Goal: Information Seeking & Learning: Find specific fact

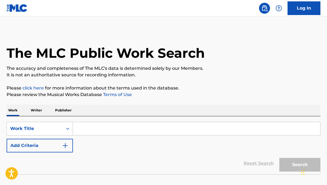
click at [136, 132] on input "Search Form" at bounding box center [196, 128] width 247 height 13
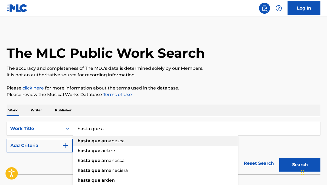
type input "hasta que a"
click at [141, 144] on div "hasta que a manezca" at bounding box center [155, 141] width 165 height 10
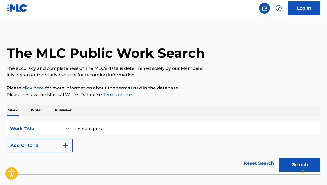
click at [296, 160] on button "Search" at bounding box center [299, 165] width 41 height 14
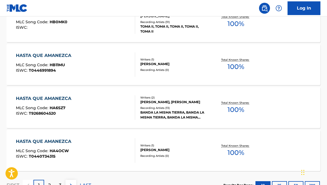
scroll to position [486, 0]
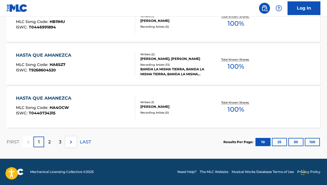
click at [51, 141] on div "2" at bounding box center [49, 142] width 11 height 11
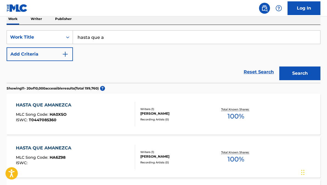
scroll to position [0, 0]
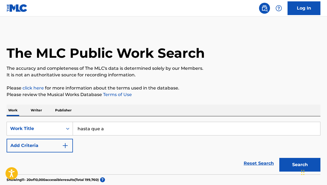
click at [68, 143] on img "Search Form" at bounding box center [65, 145] width 7 height 7
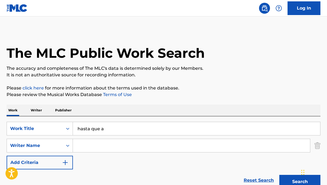
click at [102, 144] on input "Search Form" at bounding box center [191, 145] width 237 height 13
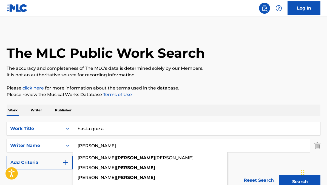
type input "[PERSON_NAME]"
click at [279, 175] on button "Search" at bounding box center [299, 182] width 41 height 14
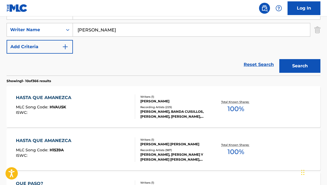
scroll to position [150, 0]
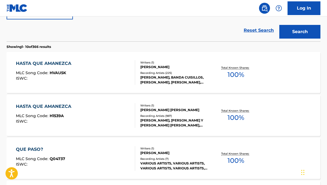
click at [166, 121] on div "[PERSON_NAME], [PERSON_NAME] Y [PERSON_NAME] [PERSON_NAME], [PERSON_NAME], [PER…" at bounding box center [174, 123] width 69 height 10
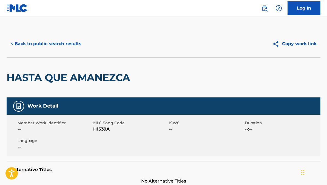
click at [105, 131] on span "H1539A" at bounding box center [130, 129] width 74 height 7
copy span "H1539A"
